Goal: Information Seeking & Learning: Find specific fact

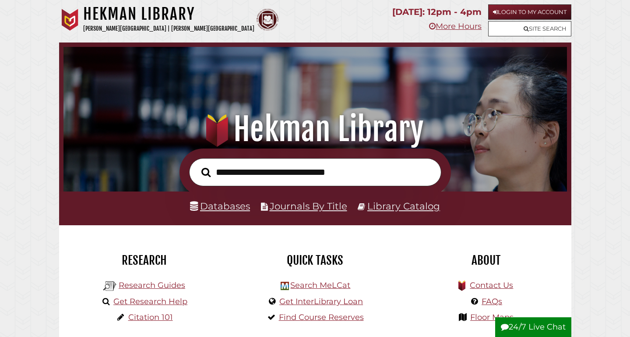
scroll to position [166, 499]
click at [238, 207] on link "Databases" at bounding box center [220, 205] width 60 height 11
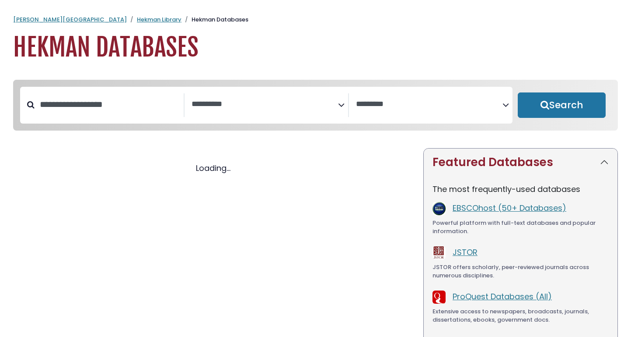
select select "Database Subject Filter"
select select "Database Vendors Filter"
select select "Database Subject Filter"
select select "Database Vendors Filter"
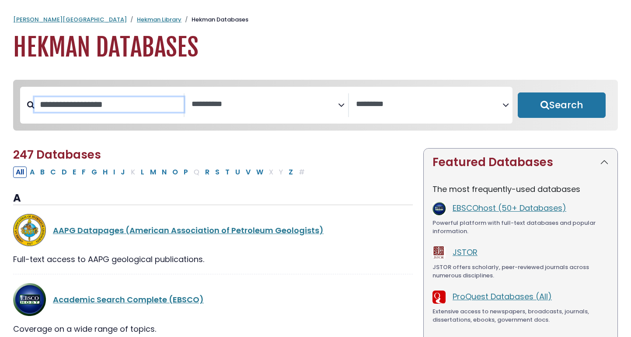
click at [156, 107] on input "Search database by title or keyword" at bounding box center [109, 104] width 149 height 14
type input "****"
click at [562, 105] on button "Search" at bounding box center [562, 104] width 88 height 25
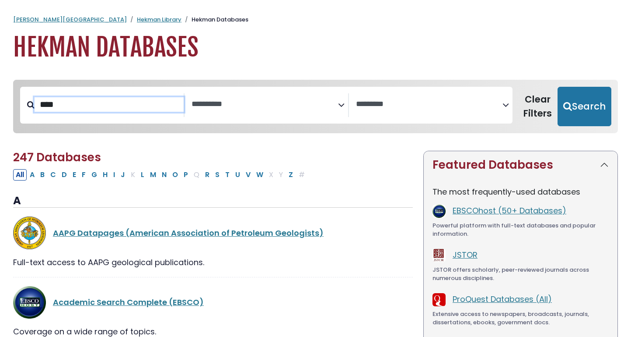
select select "Database Subject Filter"
select select "Database Vendors Filter"
